Goal: Find contact information: Find contact information

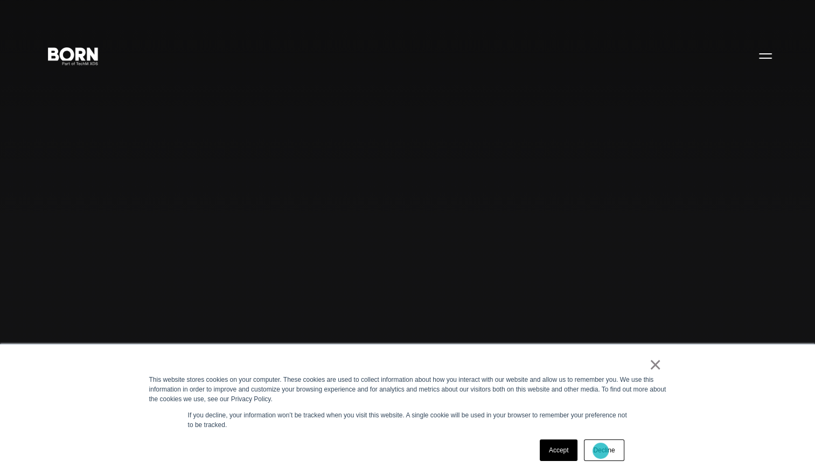
click at [601, 451] on link "Decline" at bounding box center [604, 451] width 40 height 22
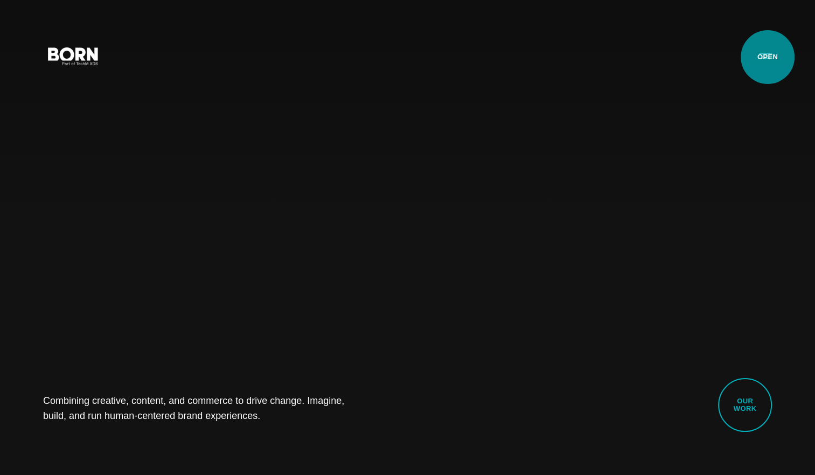
click at [768, 57] on button "Primary Menu" at bounding box center [766, 55] width 26 height 23
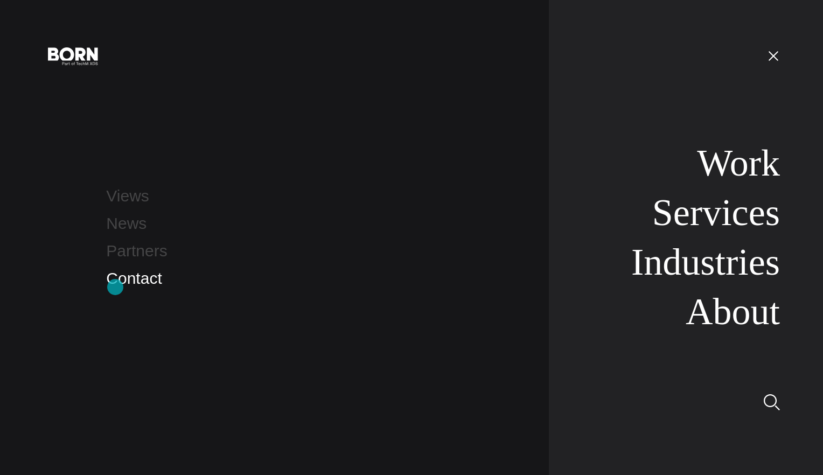
click at [115, 287] on link "Contact" at bounding box center [134, 278] width 56 height 18
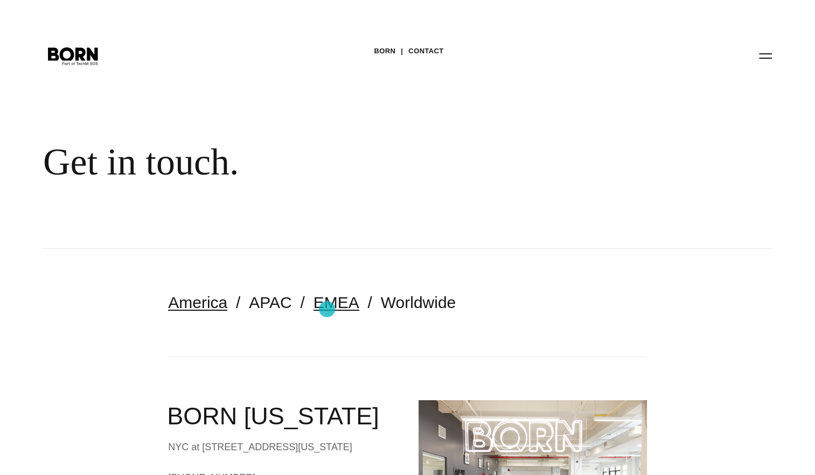
click at [327, 309] on link "EMEA" at bounding box center [337, 303] width 46 height 18
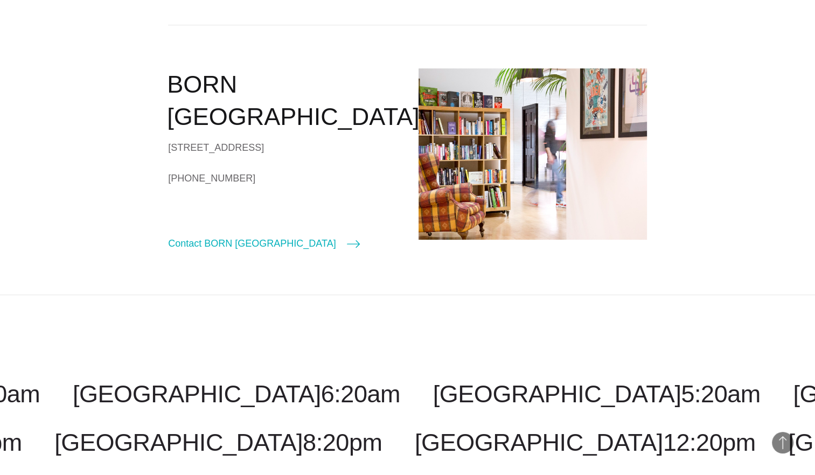
scroll to position [345, 0]
